Goal: Obtain resource: Obtain resource

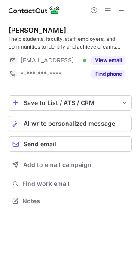
scroll to position [195, 137]
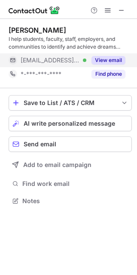
click at [99, 62] on button "View email" at bounding box center [109, 60] width 34 height 9
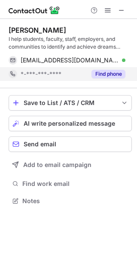
click at [109, 75] on button "Find phone" at bounding box center [109, 74] width 34 height 9
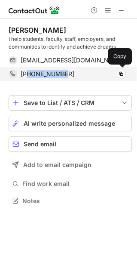
drag, startPoint x: 77, startPoint y: 73, endPoint x: 28, endPoint y: 74, distance: 48.7
click at [28, 74] on div "[PHONE_NUMBER]" at bounding box center [73, 74] width 105 height 8
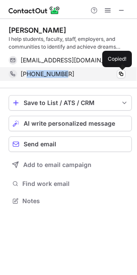
copy span "5174940290"
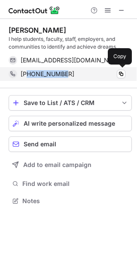
copy span "5174940290"
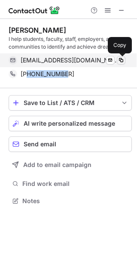
click at [121, 62] on span at bounding box center [121, 60] width 7 height 7
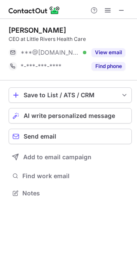
scroll to position [4, 4]
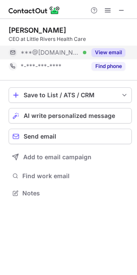
click at [99, 52] on button "View email" at bounding box center [109, 52] width 34 height 9
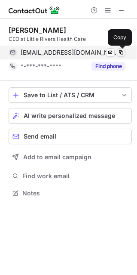
click at [123, 53] on span at bounding box center [121, 52] width 7 height 7
